Goal: Information Seeking & Learning: Learn about a topic

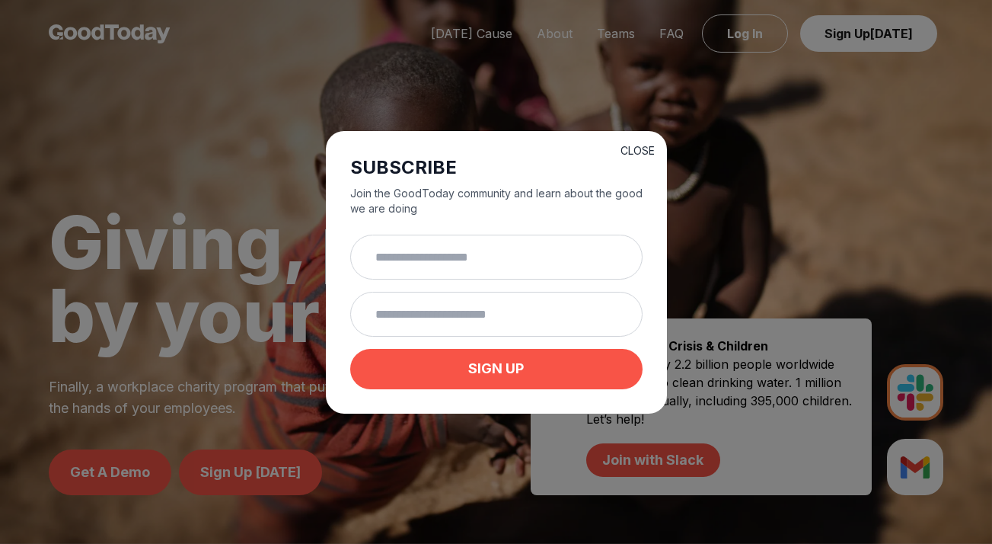
click at [639, 143] on button "CLOSE" at bounding box center [637, 150] width 34 height 15
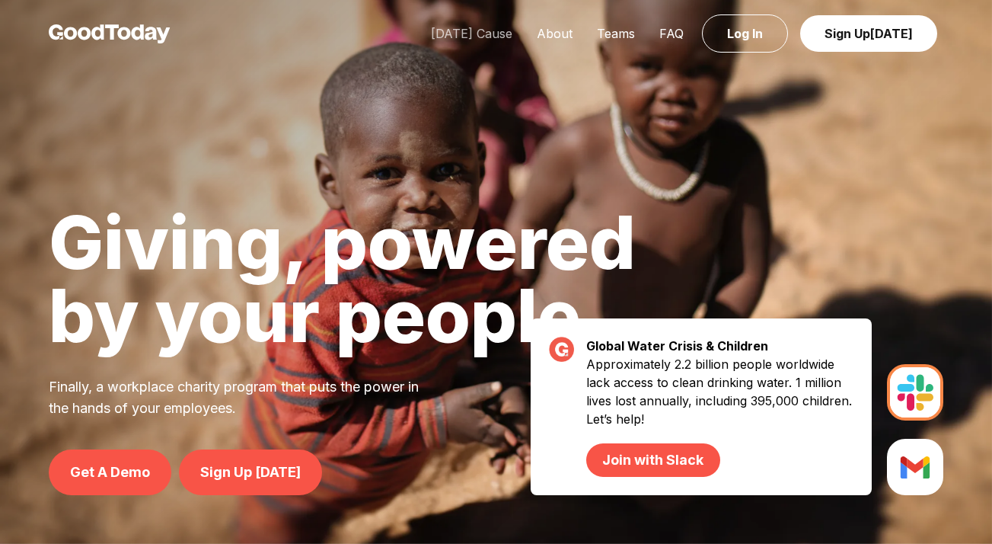
click at [470, 30] on link "[DATE] Cause" at bounding box center [472, 33] width 106 height 15
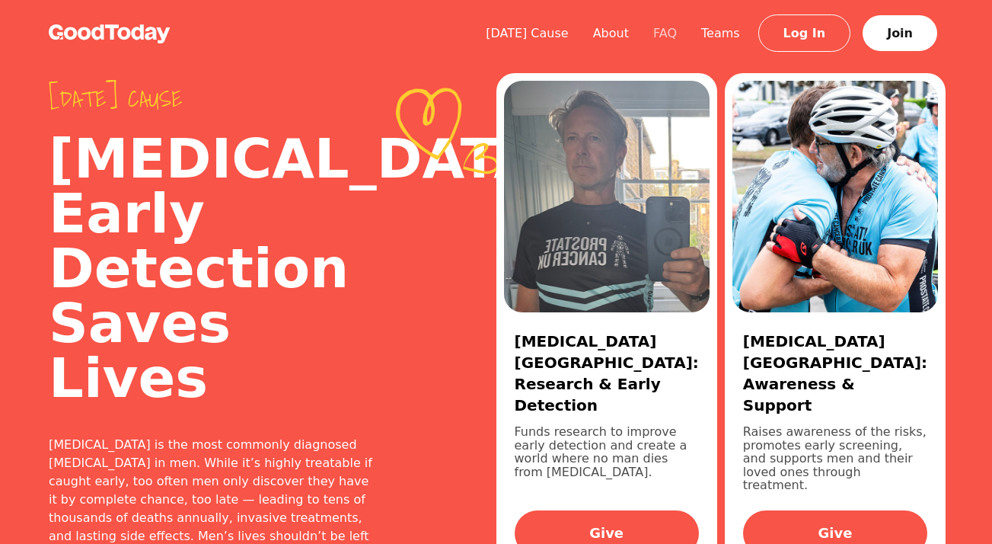
click at [669, 33] on link "FAQ" at bounding box center [665, 33] width 48 height 14
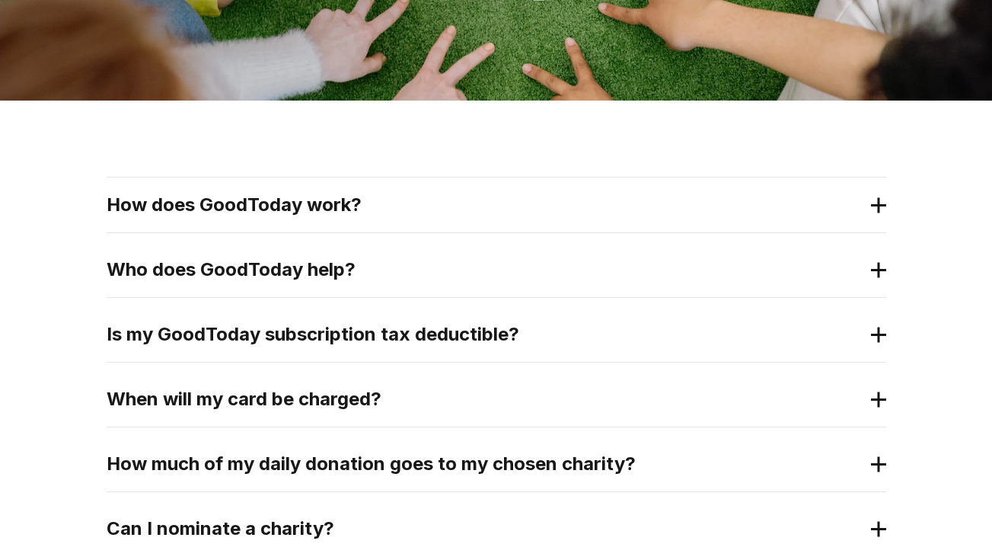
scroll to position [400, 0]
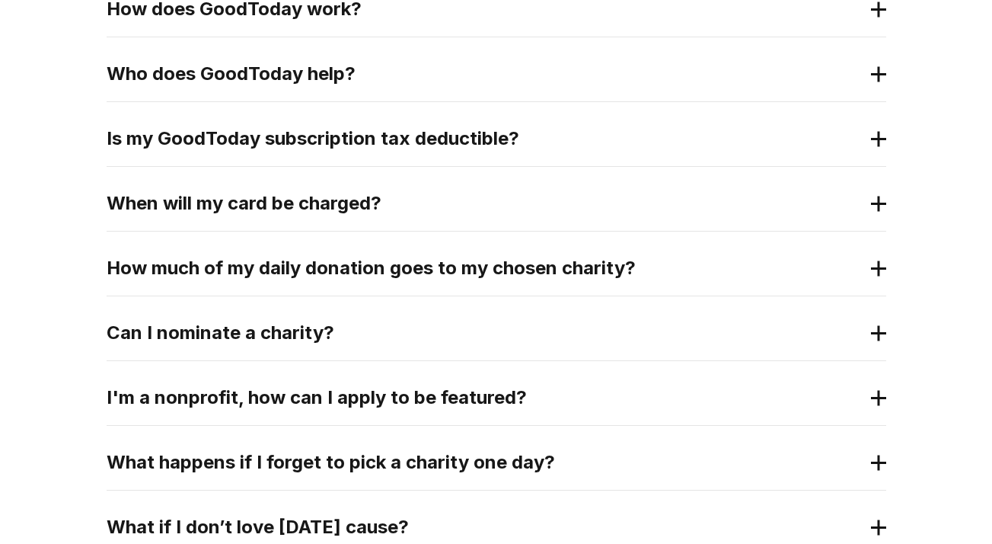
click at [333, 401] on h2 "I'm a nonprofit, how can I apply to be featured?" at bounding box center [484, 397] width 755 height 24
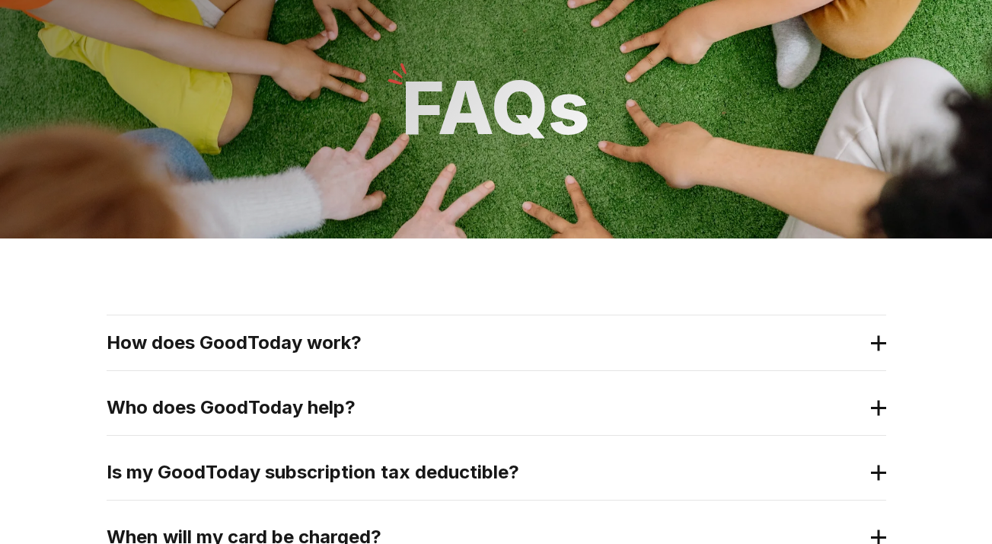
scroll to position [0, 0]
